Goal: Information Seeking & Learning: Learn about a topic

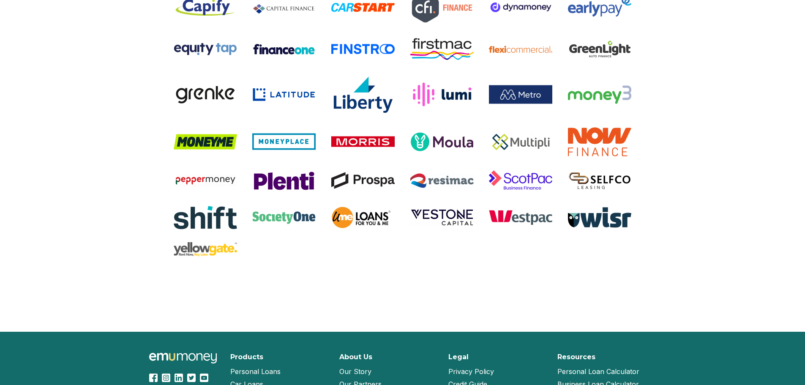
scroll to position [432, 0]
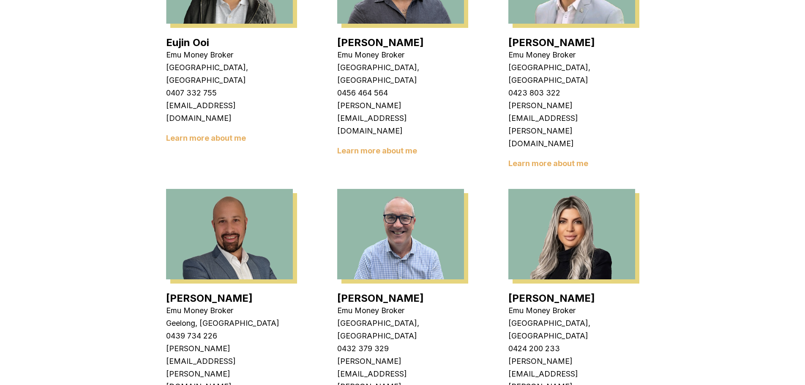
scroll to position [423, 0]
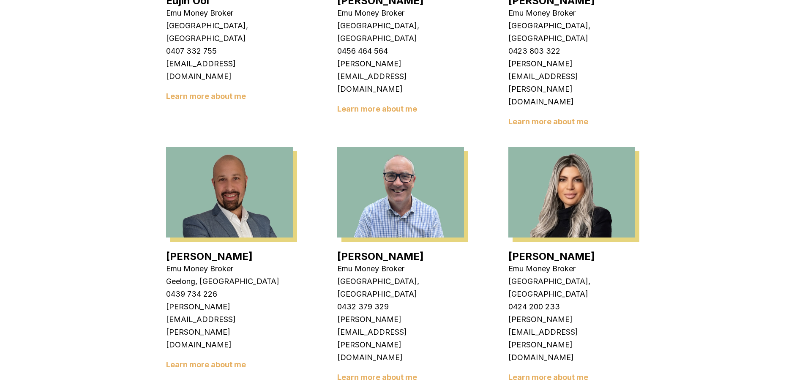
click at [588, 373] on link "Learn more about me" at bounding box center [548, 377] width 80 height 9
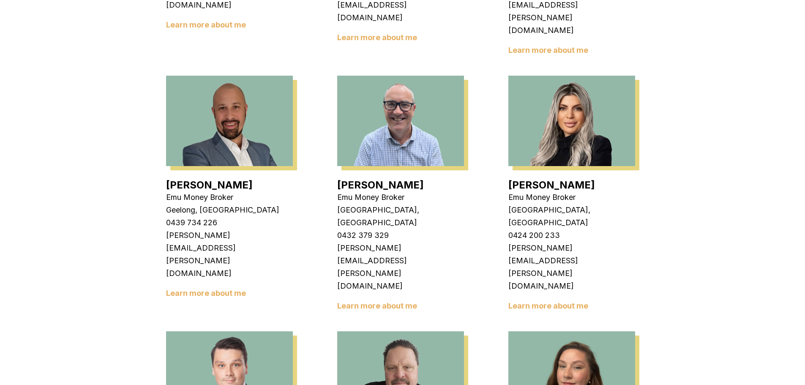
scroll to position [507, 0]
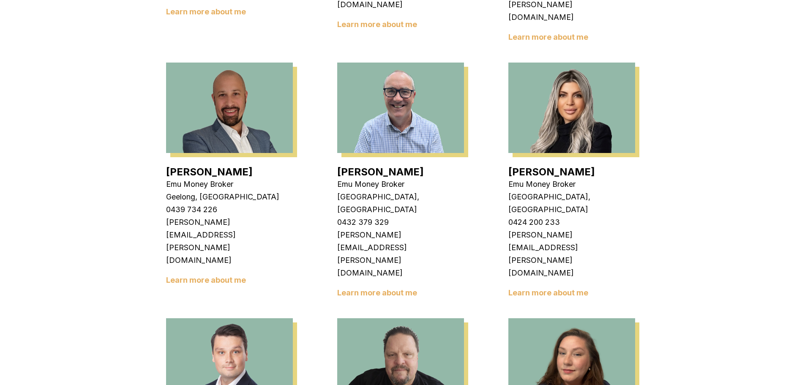
click at [270, 318] on img at bounding box center [229, 363] width 127 height 90
click at [278, 318] on img at bounding box center [229, 363] width 127 height 90
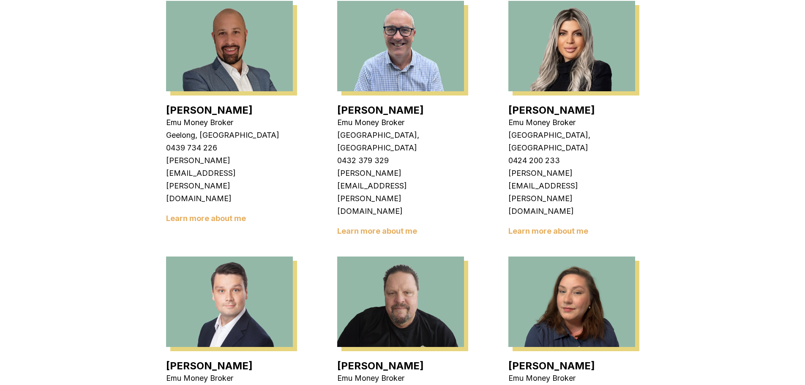
scroll to position [592, 0]
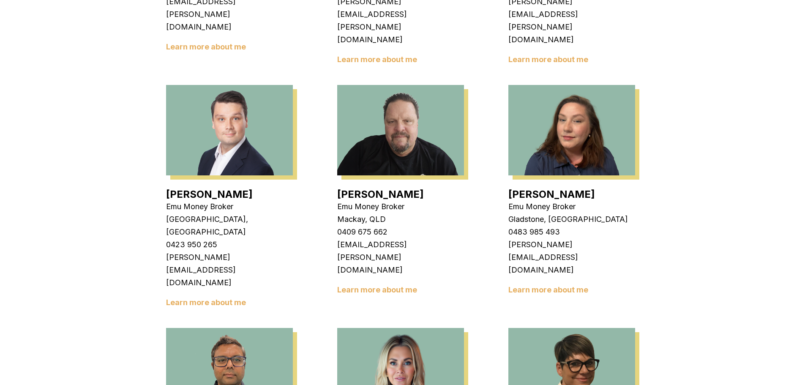
scroll to position [761, 0]
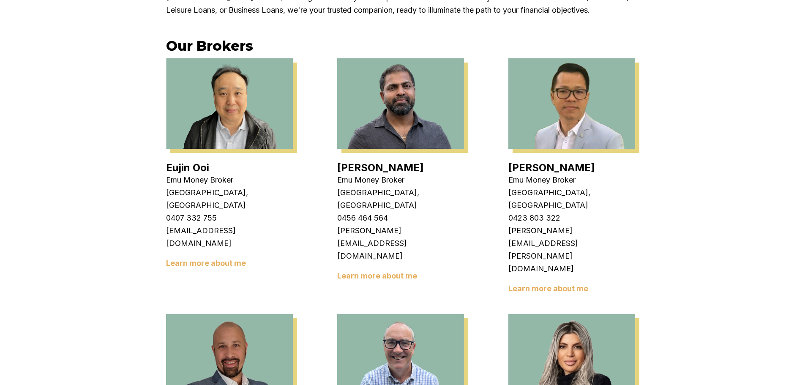
scroll to position [127, 0]
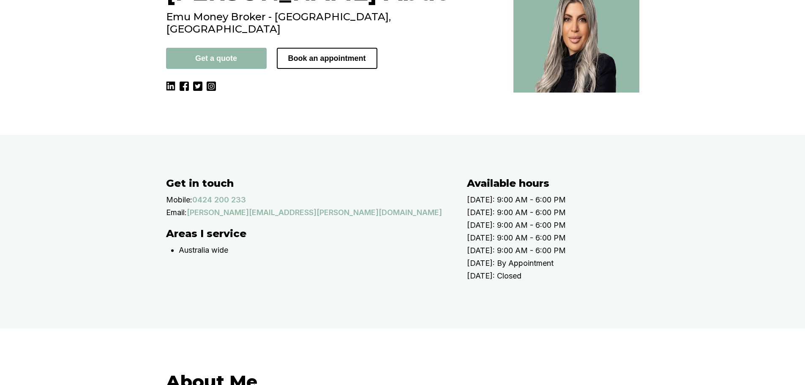
scroll to position [42, 0]
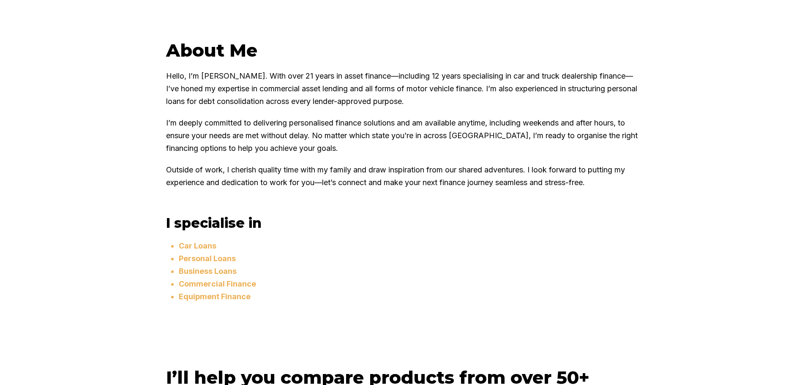
scroll to position [465, 0]
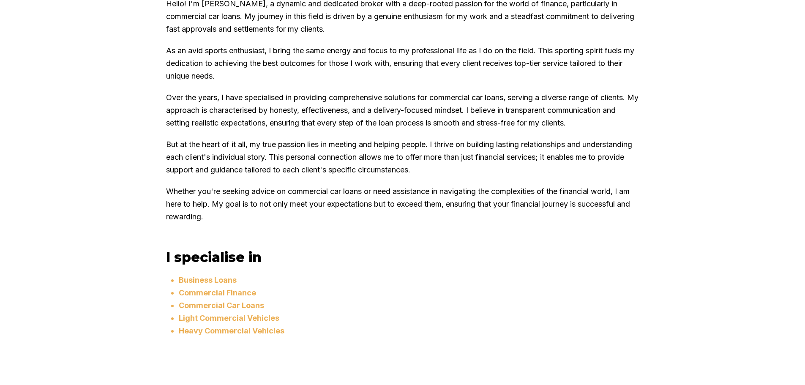
scroll to position [507, 0]
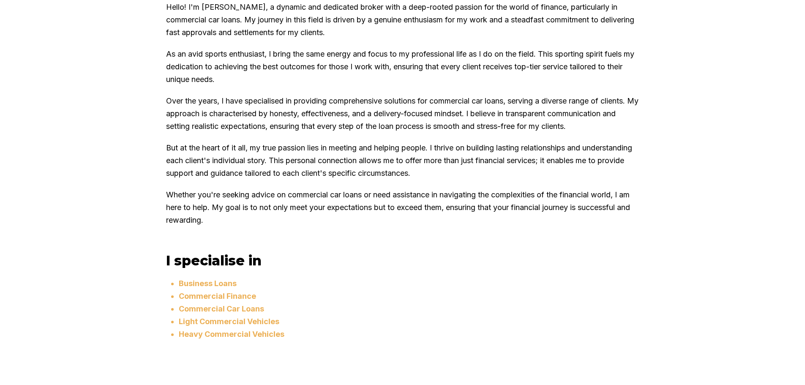
drag, startPoint x: 283, startPoint y: 276, endPoint x: 265, endPoint y: 279, distance: 18.3
click at [266, 227] on p "Whether you're seeking advice on commercial car loans or need assistance in nav…" at bounding box center [402, 207] width 473 height 38
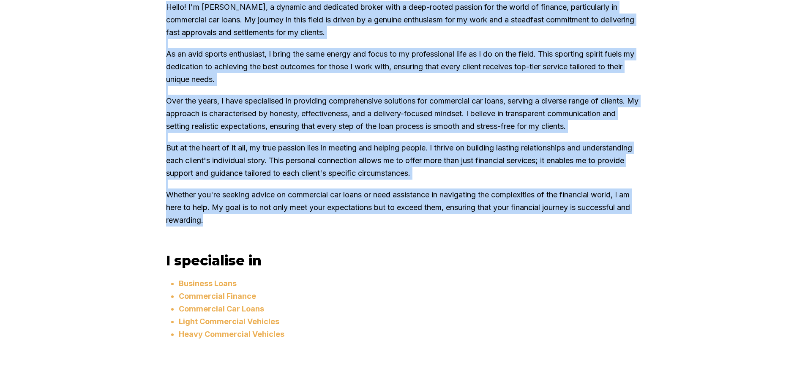
drag, startPoint x: 263, startPoint y: 279, endPoint x: 170, endPoint y: 58, distance: 239.0
click at [170, 58] on div "About Me Hello! I'm Krish Babu, a dynamic and dedicated broker with a deep-root…" at bounding box center [402, 102] width 473 height 265
click at [166, 62] on div "About Me Hello! I'm Krish Babu, a dynamic and dedicated broker with a deep-root…" at bounding box center [402, 165] width 507 height 391
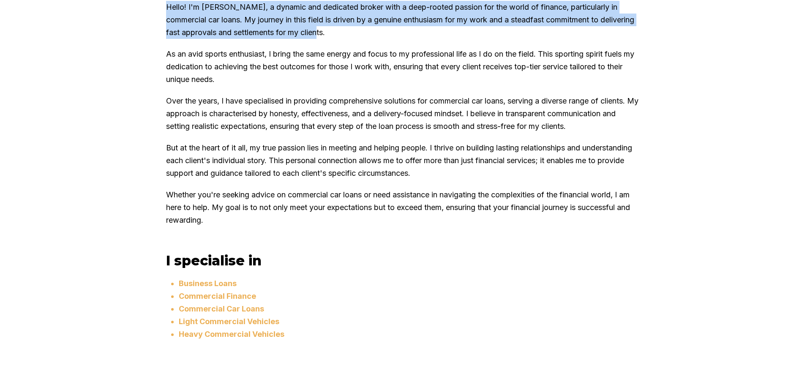
drag, startPoint x: 410, startPoint y: 79, endPoint x: 171, endPoint y: 57, distance: 240.6
click at [171, 39] on p "Hello! I'm Krish Babu, a dynamic and dedicated broker with a deep-rooted passio…" at bounding box center [402, 20] width 473 height 38
drag, startPoint x: 171, startPoint y: 55, endPoint x: 395, endPoint y: 79, distance: 225.2
click at [395, 39] on p "Hello! I'm Krish Babu, a dynamic and dedicated broker with a deep-rooted passio…" at bounding box center [402, 20] width 473 height 38
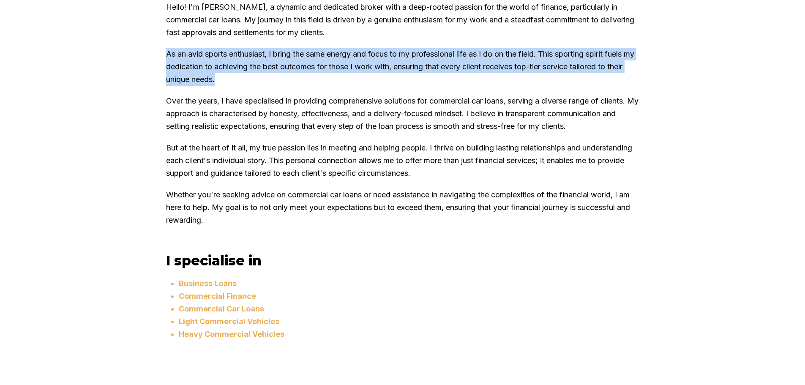
drag, startPoint x: 238, startPoint y: 127, endPoint x: 161, endPoint y: 106, distance: 80.2
click at [161, 106] on div "About Me Hello! I'm Krish Babu, a dynamic and dedicated broker with a deep-root…" at bounding box center [402, 165] width 507 height 391
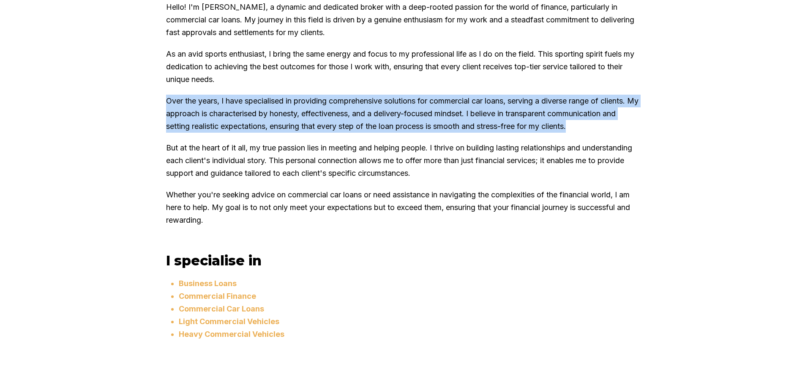
drag, startPoint x: 196, startPoint y: 188, endPoint x: 168, endPoint y: 147, distance: 50.5
click at [169, 133] on p "Over the years, I have specialised in providing comprehensive solutions for com…" at bounding box center [402, 114] width 473 height 38
click at [190, 133] on p "Over the years, I have specialised in providing comprehensive solutions for com…" at bounding box center [402, 114] width 473 height 38
drag, startPoint x: 195, startPoint y: 188, endPoint x: 169, endPoint y: 149, distance: 47.2
click at [169, 149] on div "About Me Hello! I'm Krish Babu, a dynamic and dedicated broker with a deep-root…" at bounding box center [402, 165] width 507 height 391
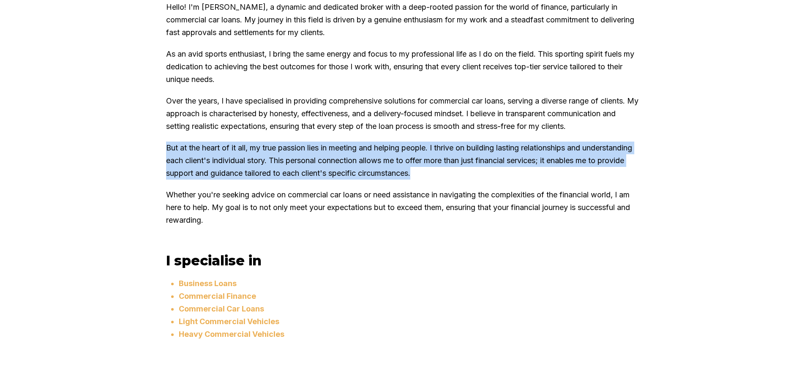
drag, startPoint x: 506, startPoint y: 235, endPoint x: 171, endPoint y: 212, distance: 336.3
click at [171, 180] on p "But at the heart of it all, my true passion lies in meeting and helping people.…" at bounding box center [402, 161] width 473 height 38
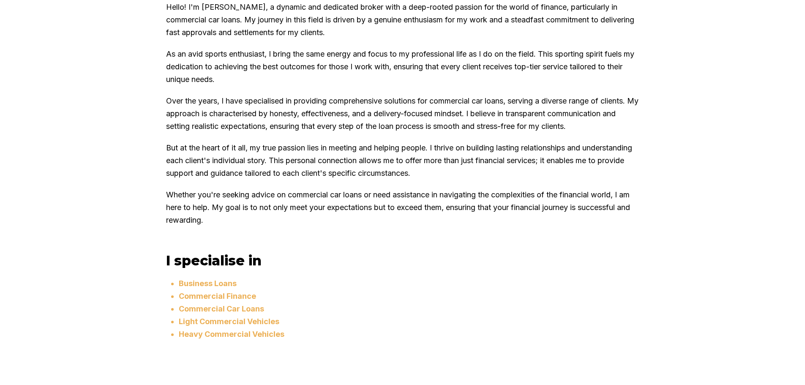
click at [265, 227] on p "Whether you're seeking advice on commercial car loans or need assistance in nav…" at bounding box center [402, 207] width 473 height 38
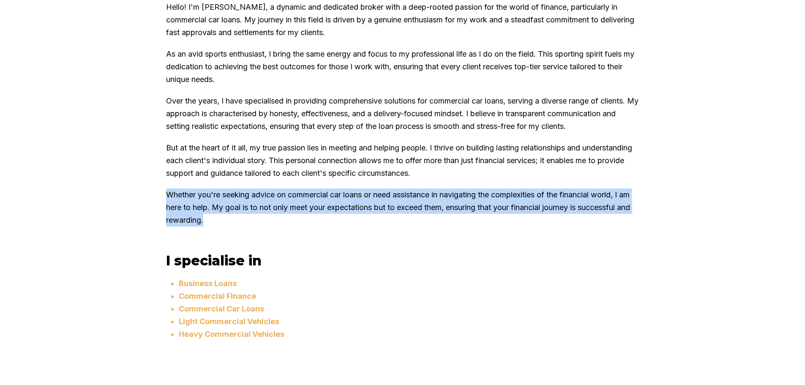
drag, startPoint x: 265, startPoint y: 282, endPoint x: 172, endPoint y: 257, distance: 96.3
click at [172, 227] on p "Whether you're seeking advice on commercial car loans or need assistance in nav…" at bounding box center [402, 207] width 473 height 38
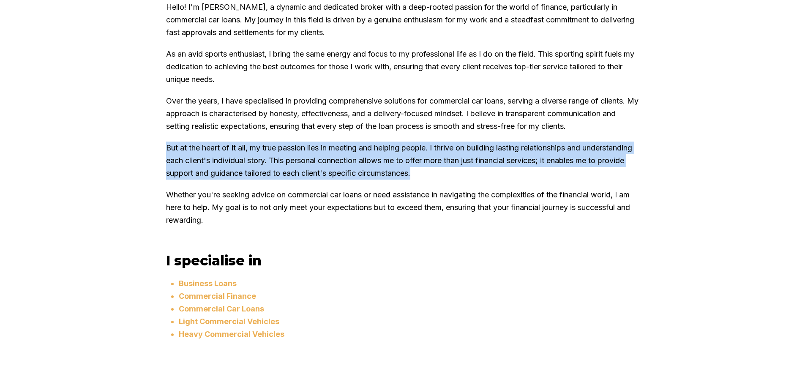
drag, startPoint x: 518, startPoint y: 235, endPoint x: 167, endPoint y: 209, distance: 352.2
click at [167, 209] on div "About Me Hello! I'm Krish Babu, a dynamic and dedicated broker with a deep-root…" at bounding box center [402, 165] width 507 height 391
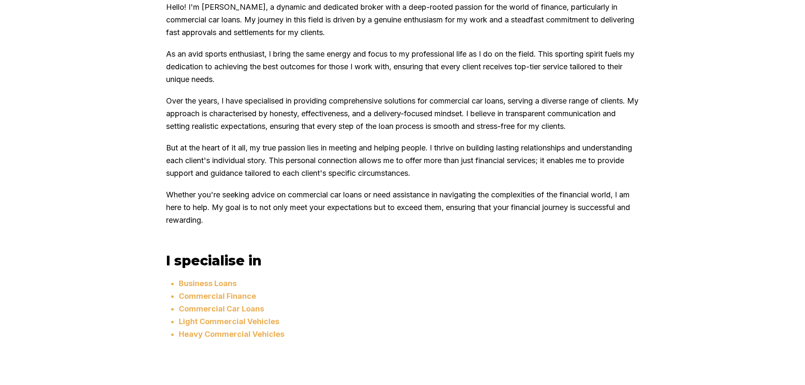
click at [194, 133] on p "Over the years, I have specialised in providing comprehensive solutions for com…" at bounding box center [402, 114] width 473 height 38
